Goal: Task Accomplishment & Management: Manage account settings

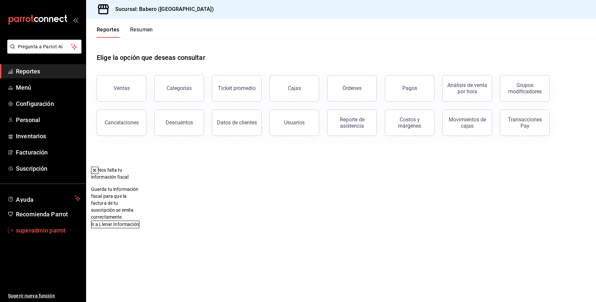
click at [51, 231] on span "superadmin parrot" at bounding box center [48, 230] width 65 height 9
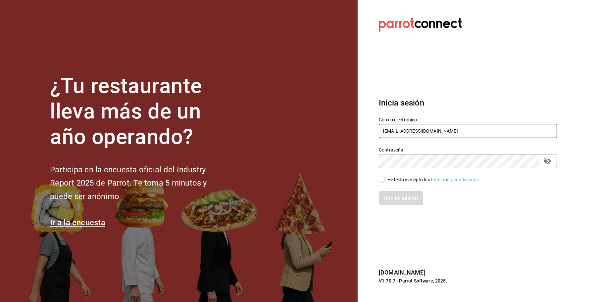
drag, startPoint x: 443, startPoint y: 128, endPoint x: 383, endPoint y: 102, distance: 65.8
click at [348, 134] on div "¿Tu restaurante lleva más de un año operando? Participa en la encuesta oficial …" at bounding box center [298, 151] width 596 height 302
paste input "empollados@1"
type input "[EMAIL_ADDRESS][DOMAIN_NAME]"
click at [394, 179] on div "He leído y acepto los Términos y condiciones." at bounding box center [433, 179] width 93 height 7
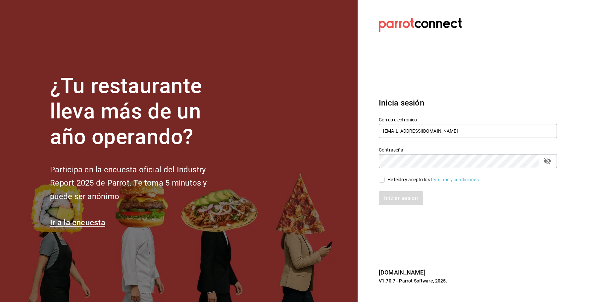
click at [384, 179] on input "He leído y acepto los Términos y condiciones." at bounding box center [382, 180] width 6 height 6
checkbox input "true"
click at [394, 197] on button "Iniciar sesión" at bounding box center [401, 198] width 45 height 14
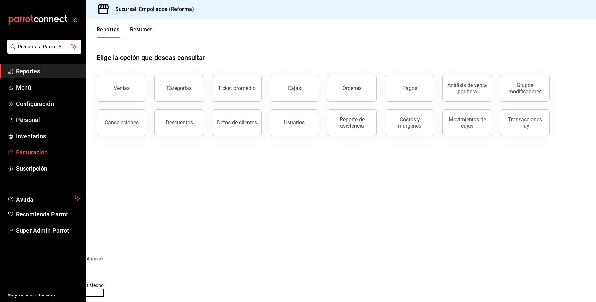
click at [44, 153] on span "Facturación" at bounding box center [48, 152] width 65 height 9
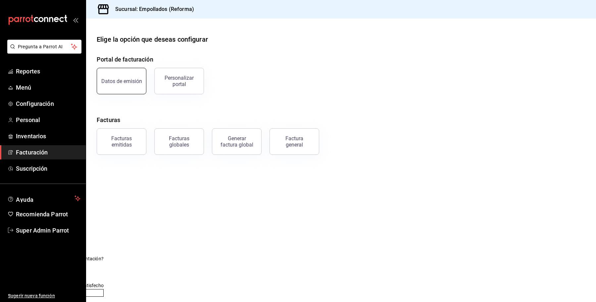
click at [127, 75] on button "Datos de emisión" at bounding box center [122, 81] width 50 height 26
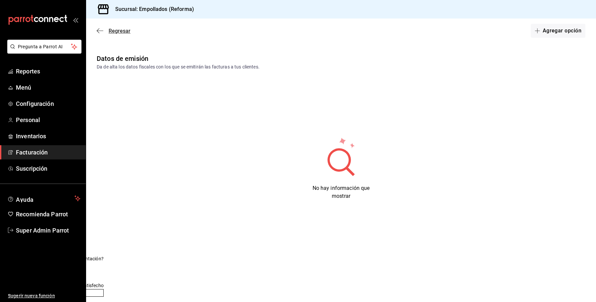
click at [116, 28] on span "Regresar" at bounding box center [120, 31] width 22 height 6
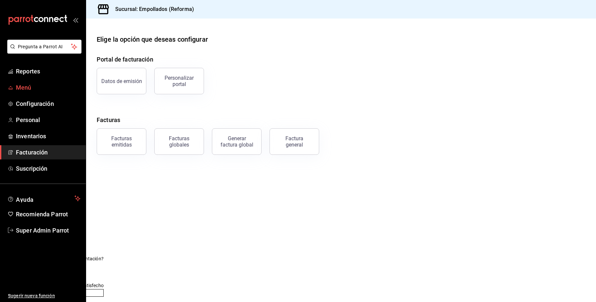
click at [29, 87] on span "Menú" at bounding box center [48, 87] width 65 height 9
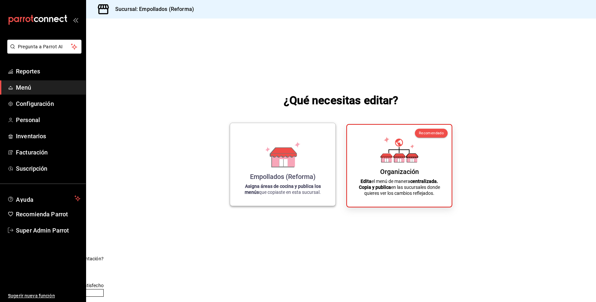
click at [264, 159] on icon at bounding box center [283, 155] width 38 height 26
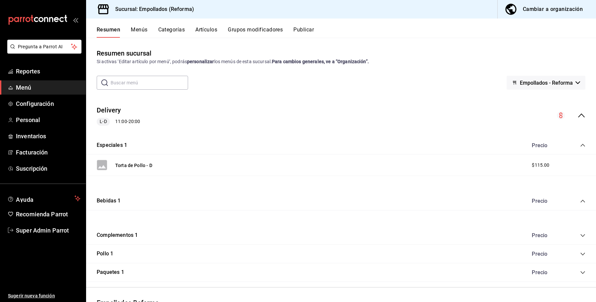
click at [577, 115] on icon "collapse-menu-row" at bounding box center [581, 116] width 8 height 8
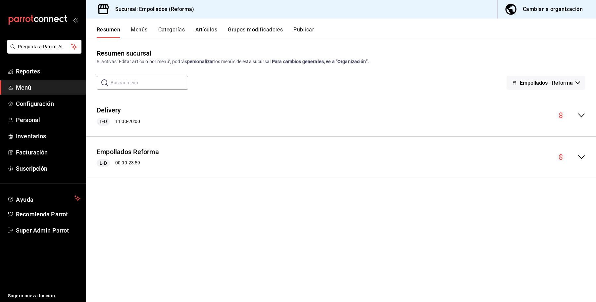
click at [224, 117] on div "Delivery L-D 11:00 - 20:00" at bounding box center [341, 115] width 510 height 31
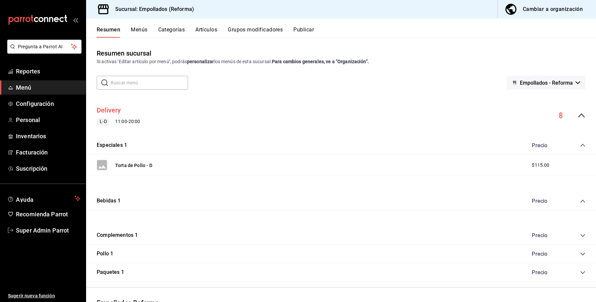
click at [110, 107] on button "Delivery" at bounding box center [109, 111] width 24 height 10
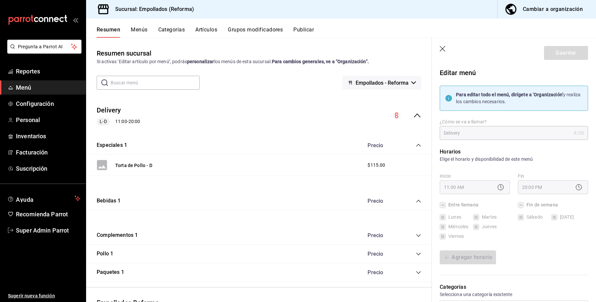
click at [445, 49] on icon "button" at bounding box center [442, 49] width 7 height 7
checkbox input "false"
type input "1758843720651"
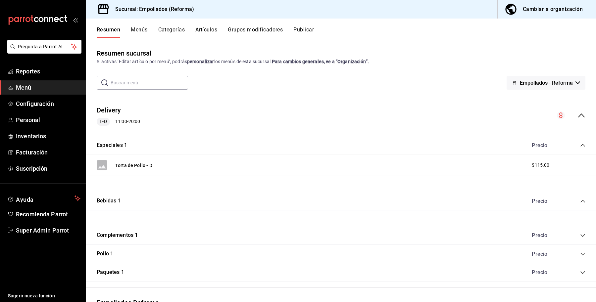
checkbox input "false"
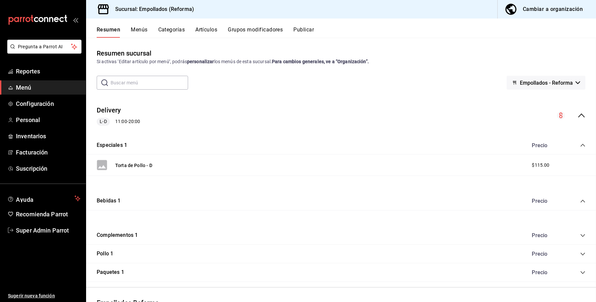
checkbox input "false"
